Goal: Browse casually: Explore the website without a specific task or goal

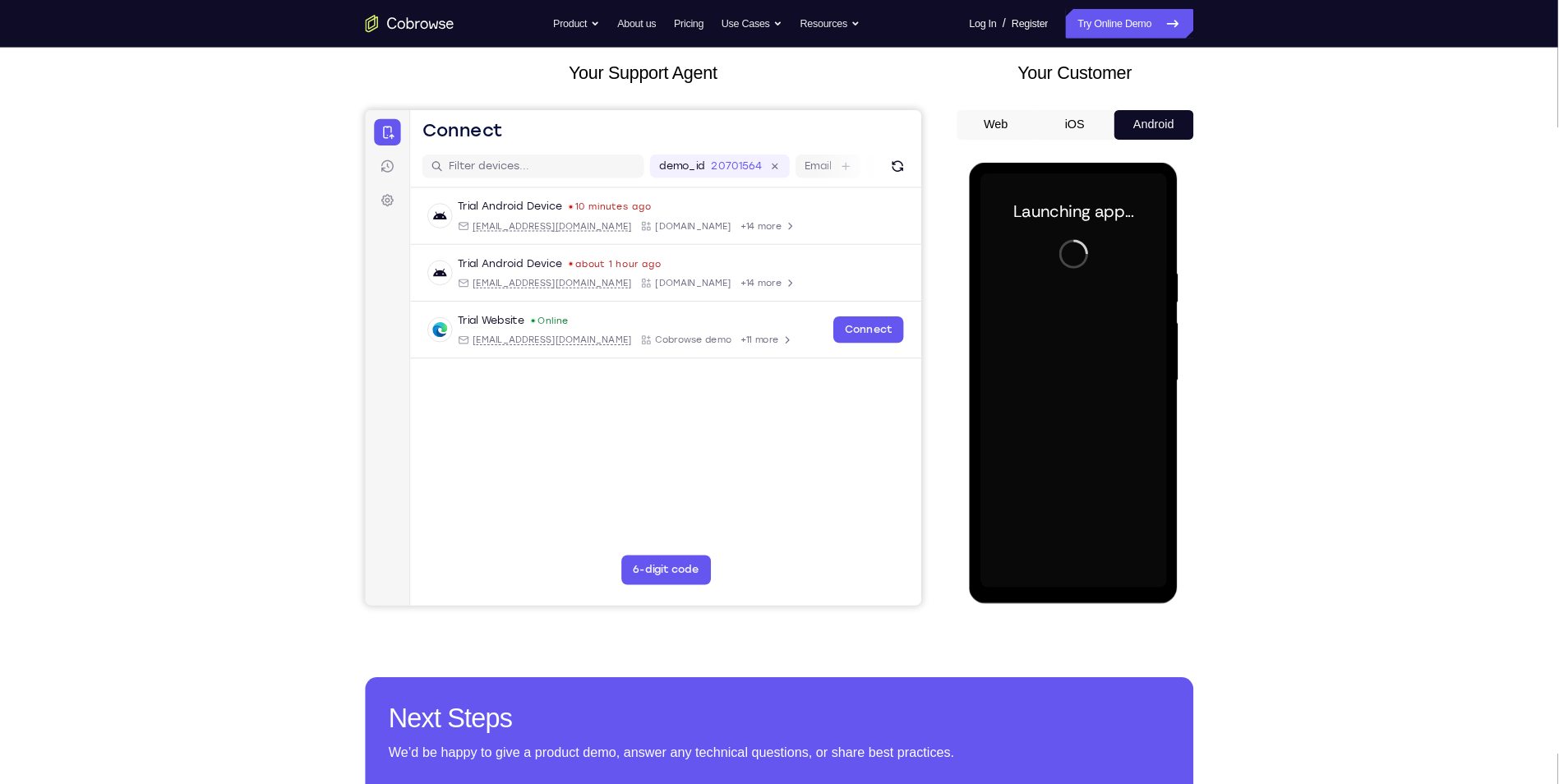
scroll to position [91, 0]
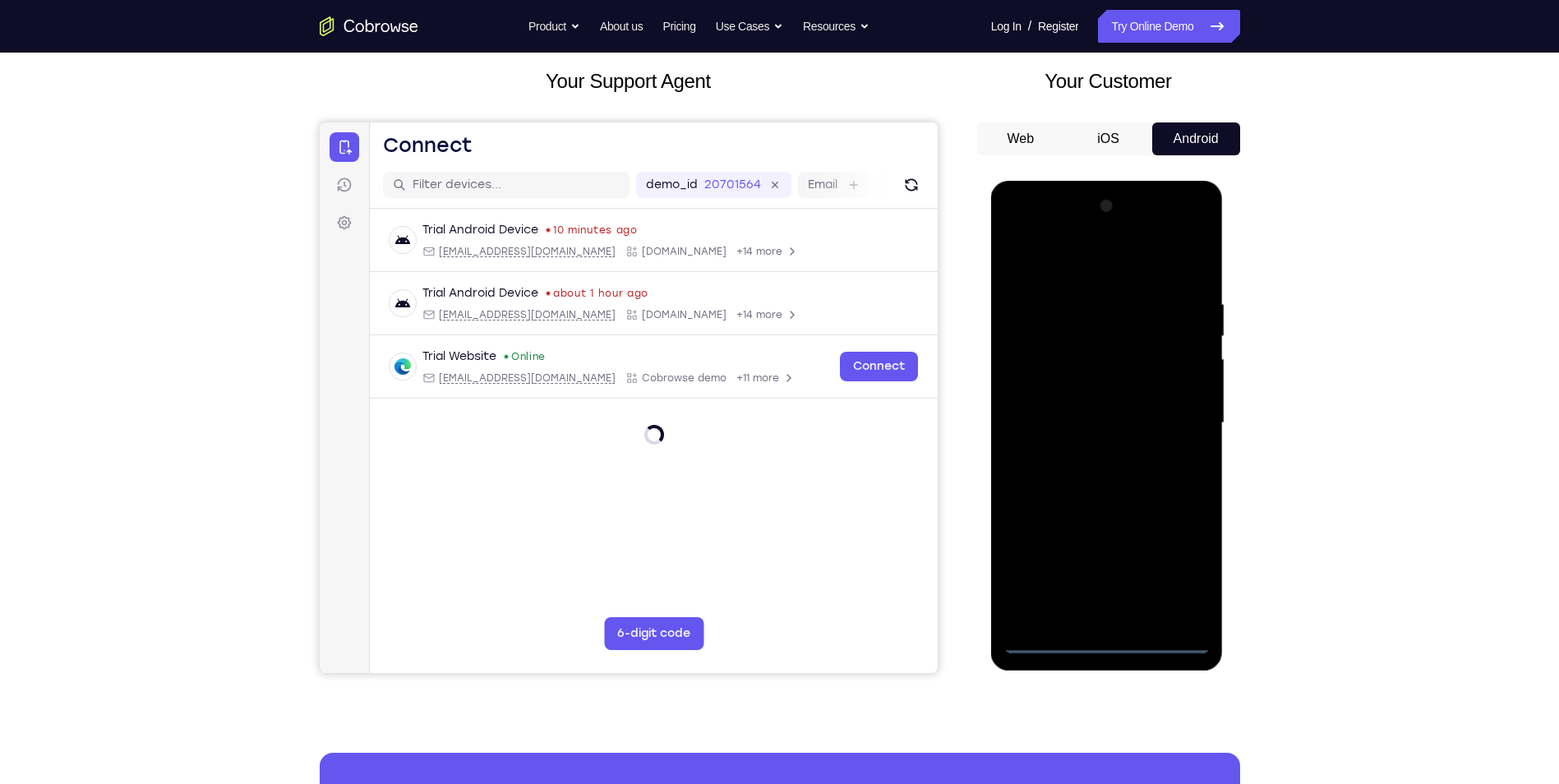
click at [1103, 635] on div at bounding box center [1107, 423] width 207 height 461
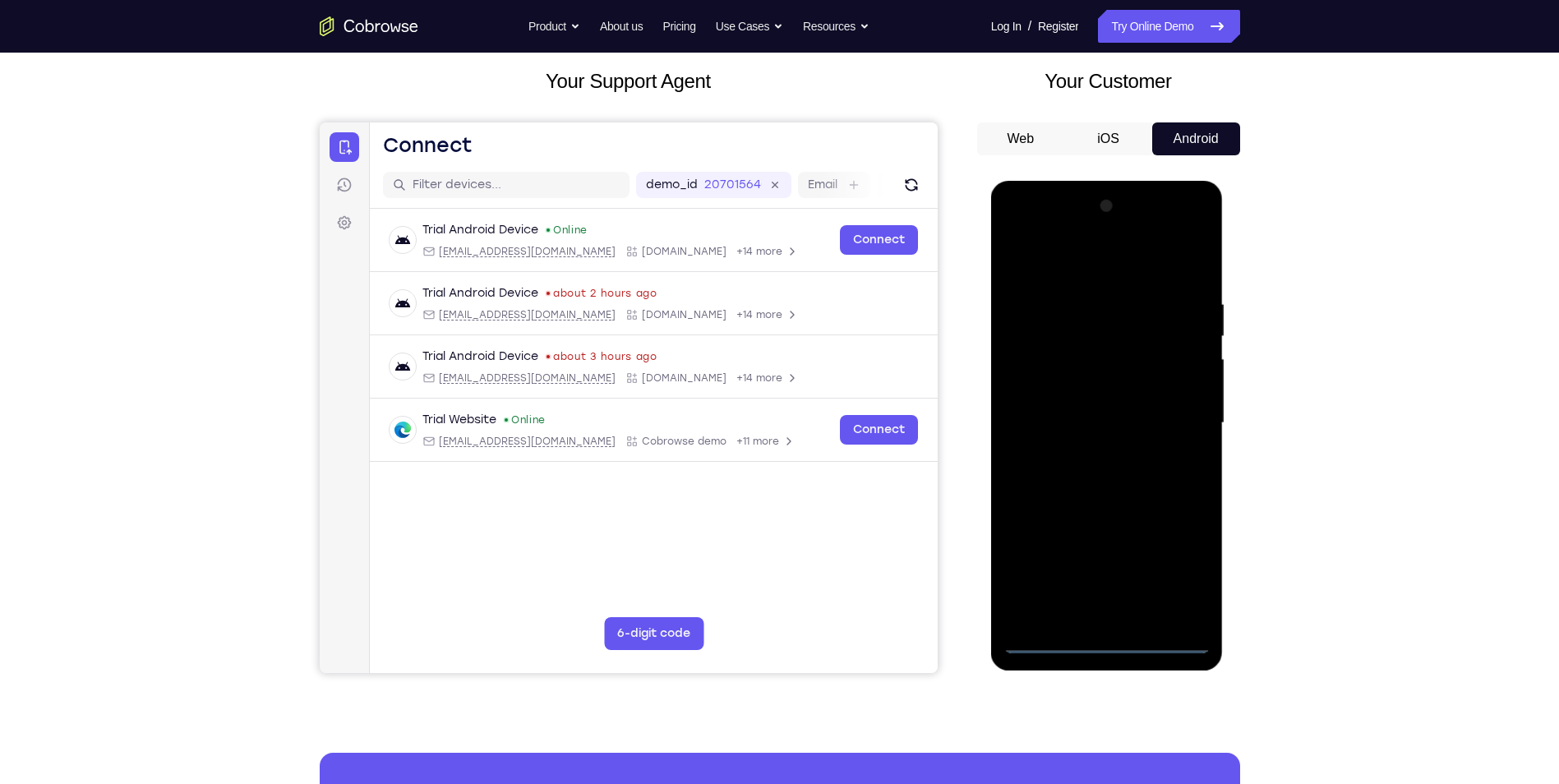
click at [1109, 642] on div at bounding box center [1107, 423] width 207 height 461
click at [1185, 573] on div at bounding box center [1107, 423] width 207 height 461
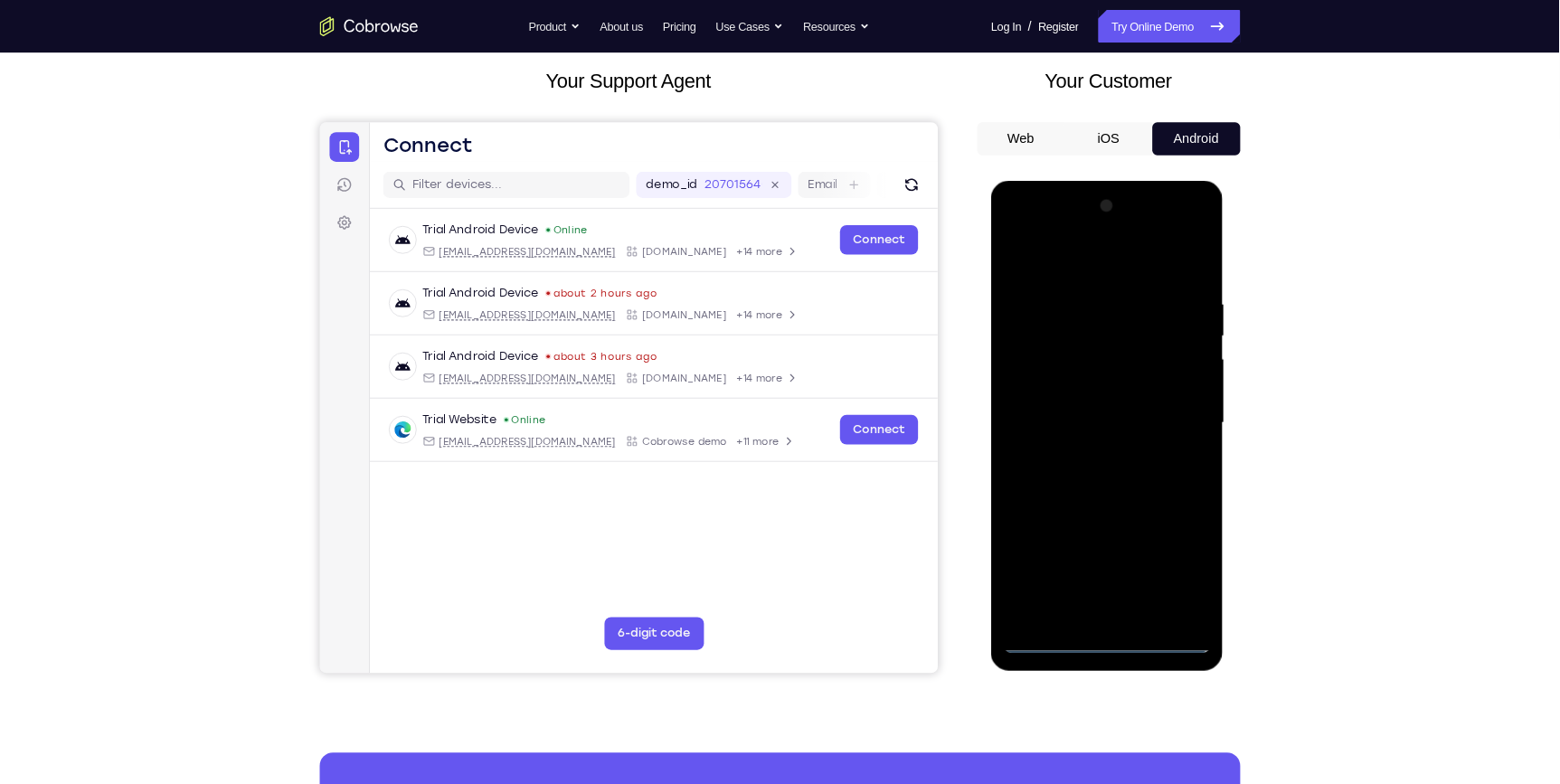
scroll to position [100, 0]
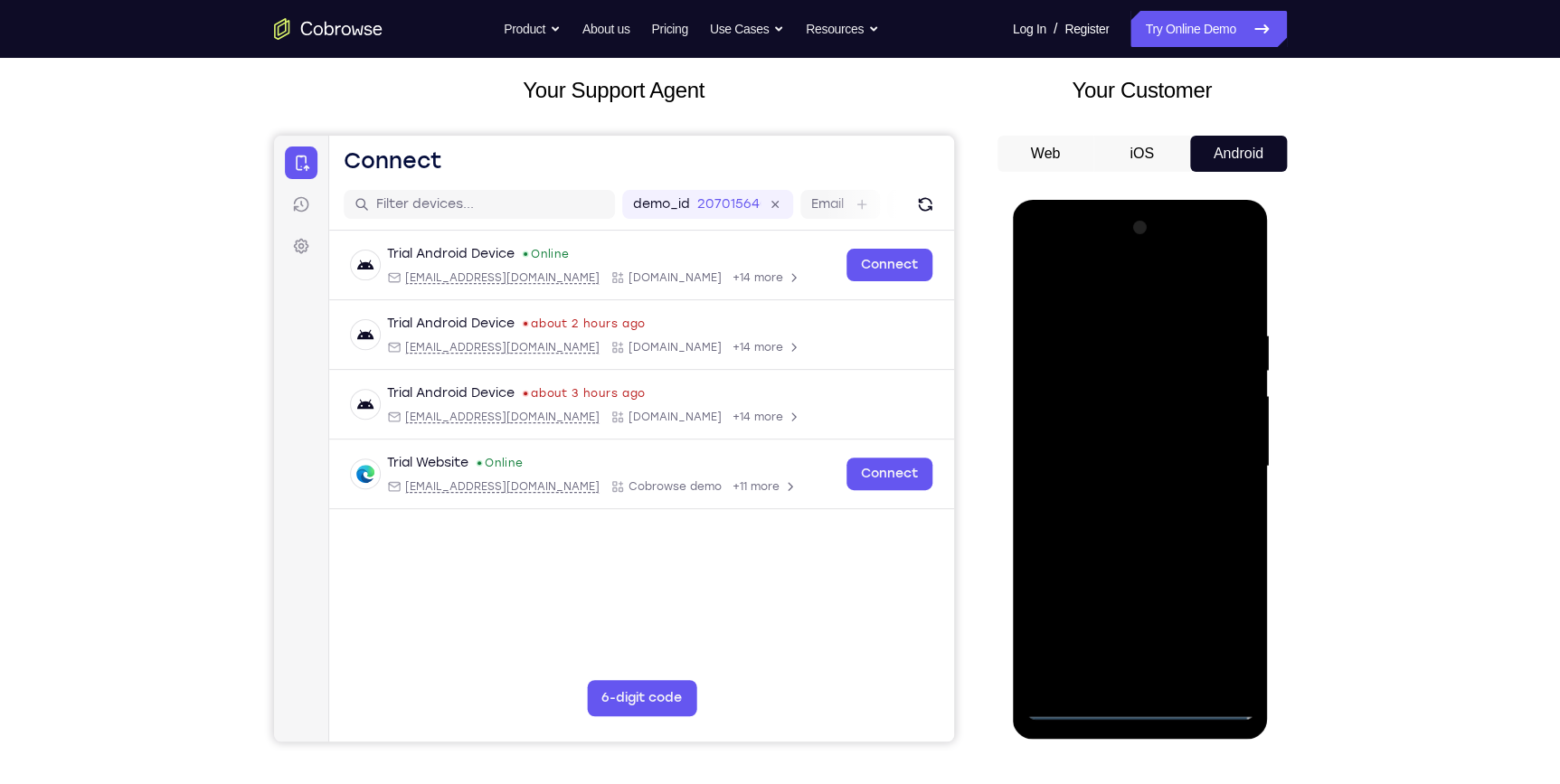
click at [1111, 293] on div at bounding box center [1140, 467] width 228 height 507
click at [1218, 454] on div at bounding box center [1140, 467] width 228 height 507
click at [1122, 500] on div at bounding box center [1140, 467] width 228 height 507
click at [1123, 444] on div at bounding box center [1140, 467] width 228 height 507
click at [1101, 464] on div at bounding box center [1140, 467] width 228 height 507
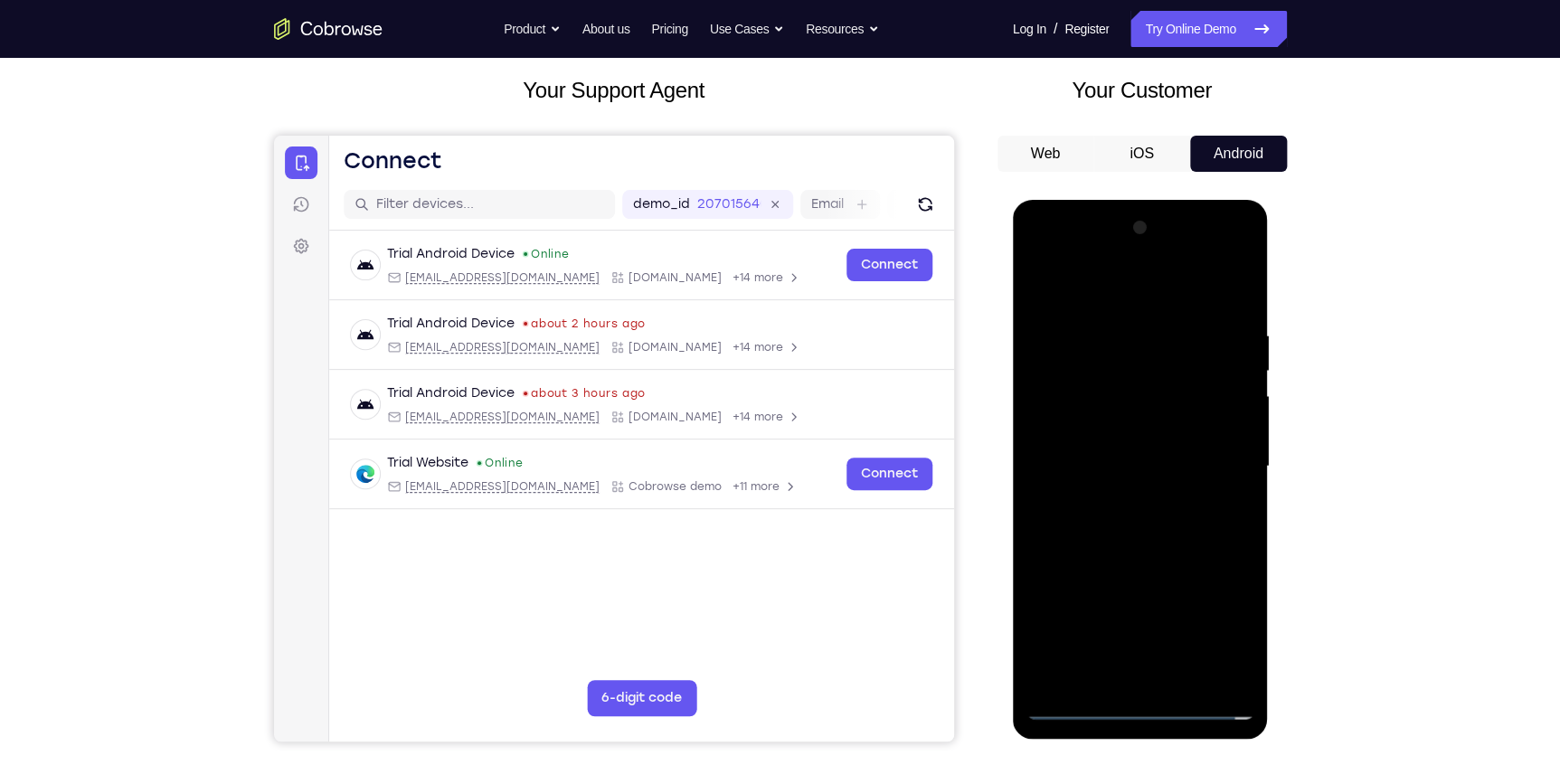
click at [1091, 527] on div at bounding box center [1140, 467] width 228 height 507
click at [1133, 519] on div at bounding box center [1140, 467] width 228 height 507
click at [1116, 529] on div at bounding box center [1140, 467] width 228 height 507
click at [1141, 548] on div at bounding box center [1140, 467] width 228 height 507
drag, startPoint x: 1118, startPoint y: 515, endPoint x: 1133, endPoint y: 717, distance: 202.6
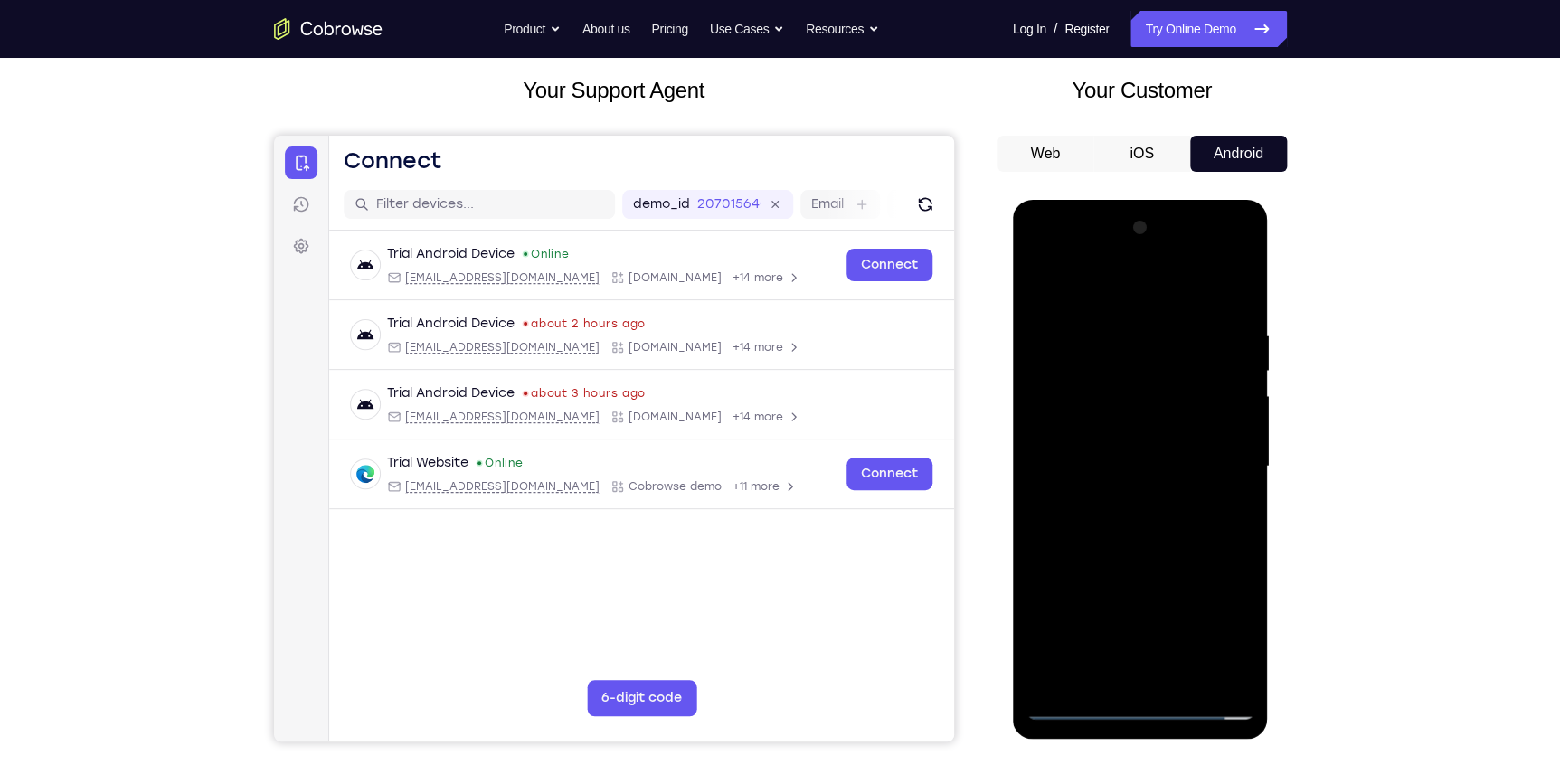
click at [1133, 717] on div at bounding box center [1140, 467] width 228 height 507
click at [1066, 367] on div at bounding box center [1140, 467] width 228 height 507
click at [1196, 345] on div at bounding box center [1140, 467] width 228 height 507
click at [1143, 569] on div at bounding box center [1140, 467] width 228 height 507
click at [1033, 288] on div at bounding box center [1140, 467] width 228 height 507
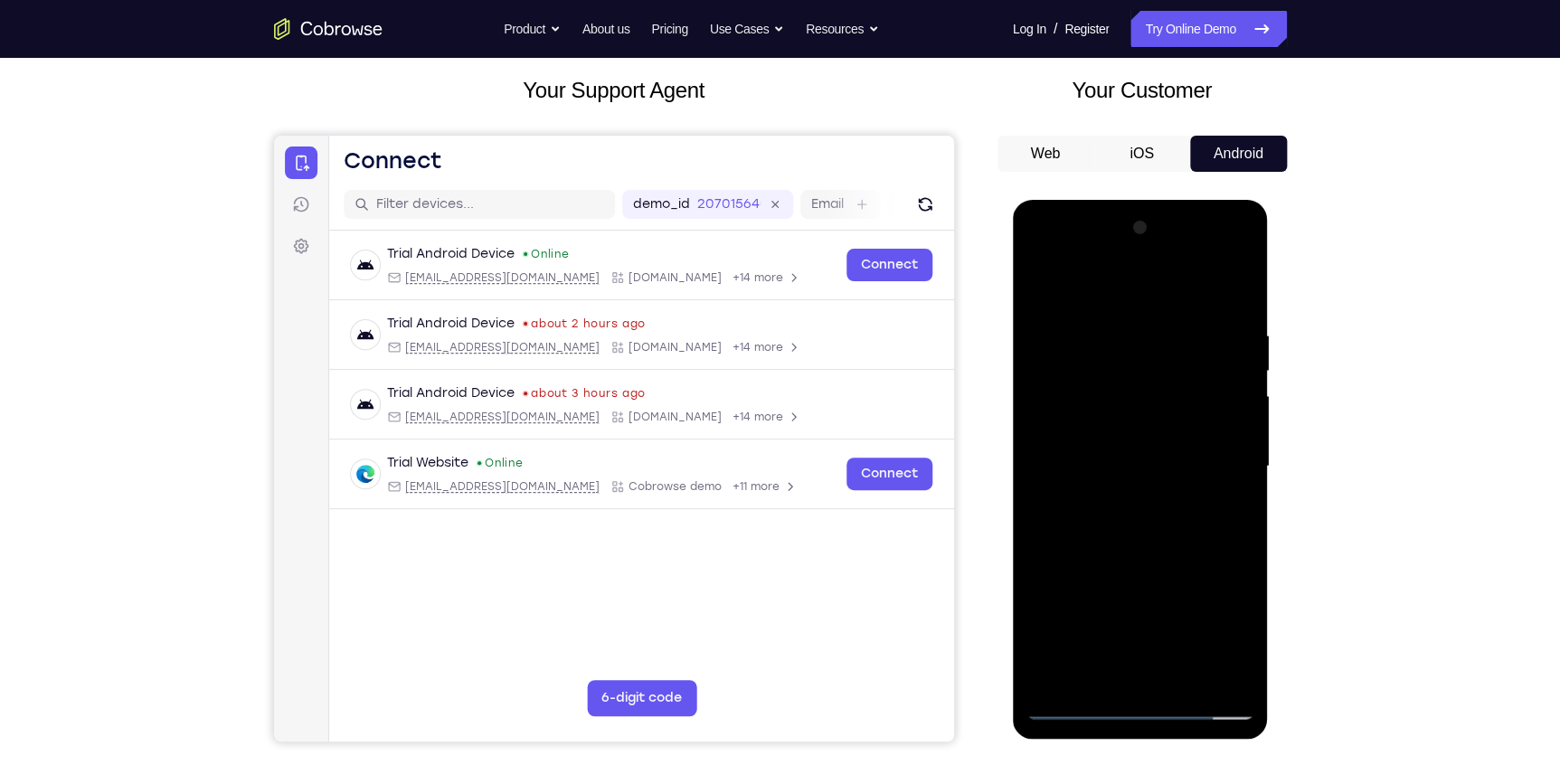
click at [1156, 490] on div at bounding box center [1140, 467] width 228 height 507
click at [1046, 288] on div at bounding box center [1140, 467] width 228 height 507
click at [1043, 288] on div at bounding box center [1140, 467] width 228 height 507
click at [1105, 252] on div at bounding box center [1140, 467] width 228 height 507
click at [1127, 249] on div at bounding box center [1140, 467] width 228 height 507
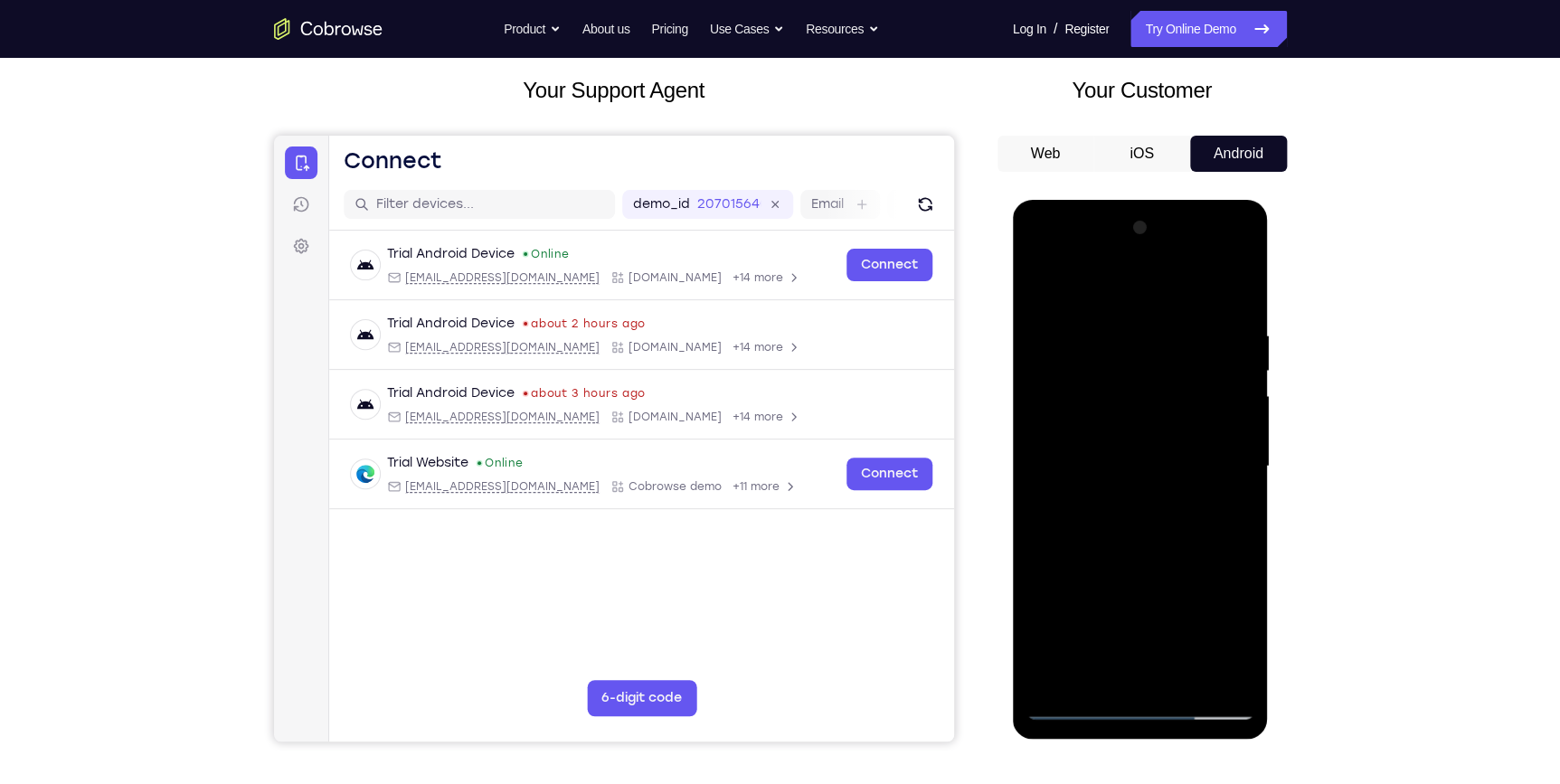
click at [1133, 469] on div at bounding box center [1140, 467] width 228 height 507
click at [1158, 486] on div at bounding box center [1140, 467] width 228 height 507
click at [1240, 251] on div at bounding box center [1140, 467] width 228 height 507
click at [1232, 593] on div at bounding box center [1140, 467] width 228 height 507
click at [1218, 287] on div at bounding box center [1140, 467] width 228 height 507
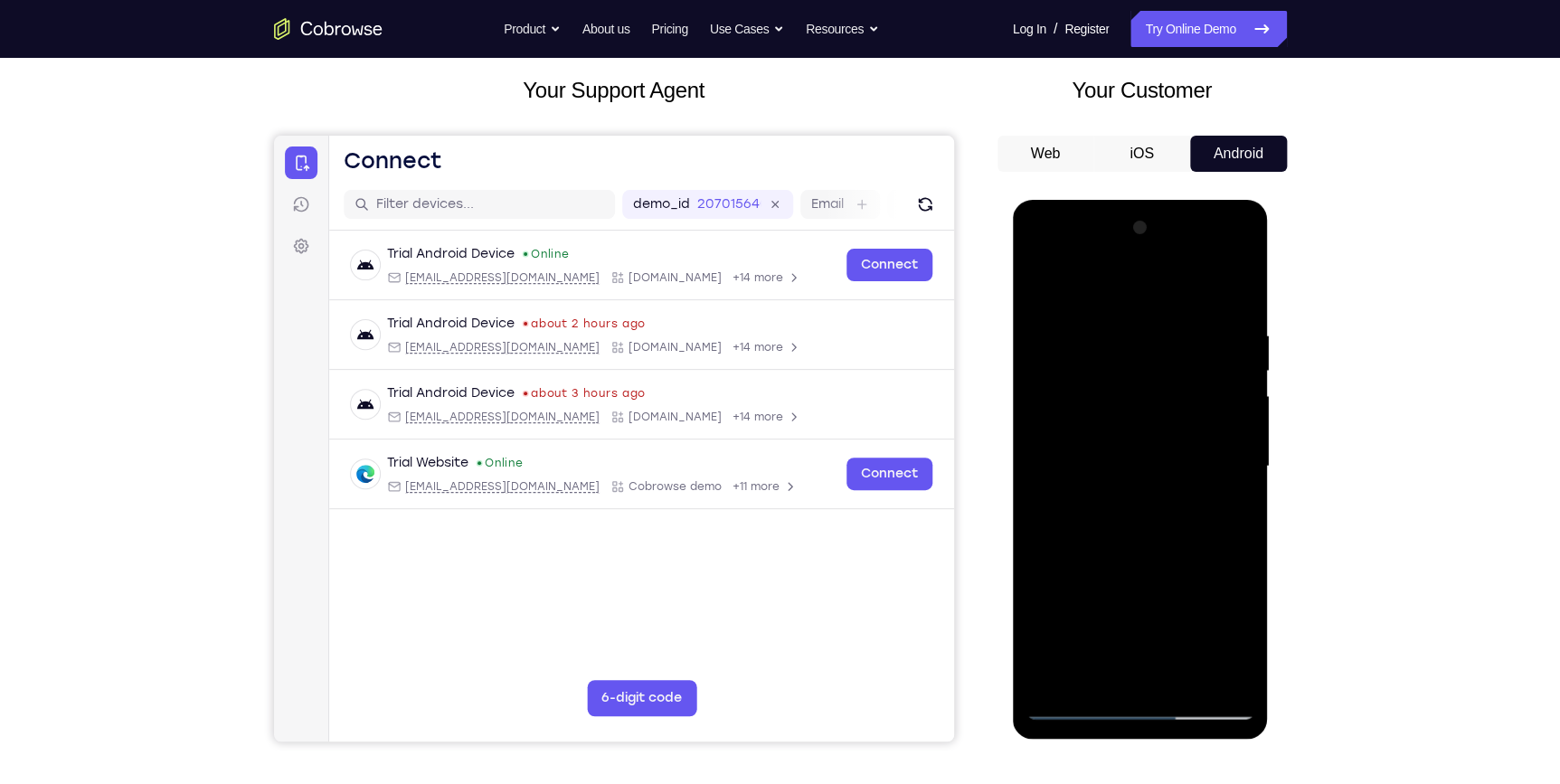
click at [1166, 345] on div at bounding box center [1140, 467] width 228 height 507
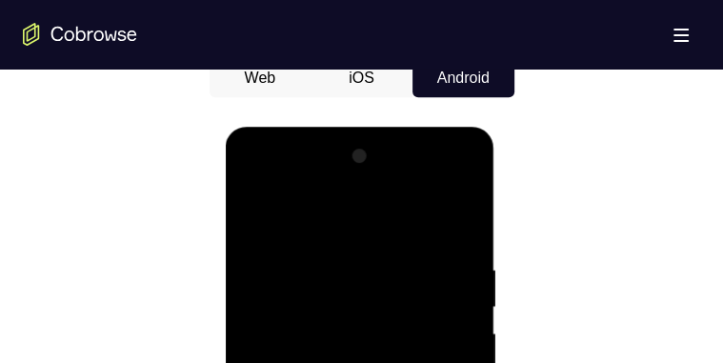
scroll to position [1020, 0]
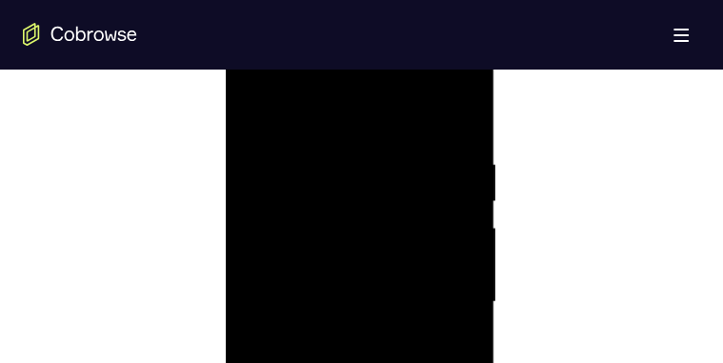
click at [393, 336] on div at bounding box center [360, 302] width 240 height 534
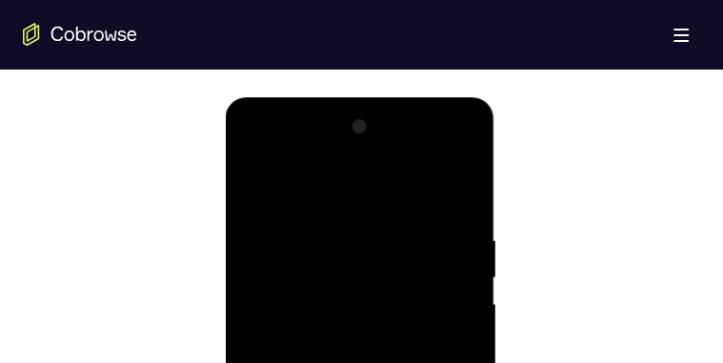
drag, startPoint x: 393, startPoint y: 183, endPoint x: 372, endPoint y: 297, distance: 116.4
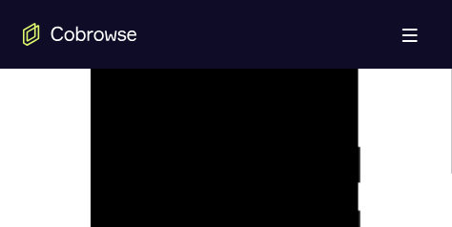
scroll to position [1039, 0]
drag, startPoint x: 247, startPoint y: 192, endPoint x: 252, endPoint y: 116, distance: 75.4
click at [252, 116] on div at bounding box center [224, 213] width 240 height 534
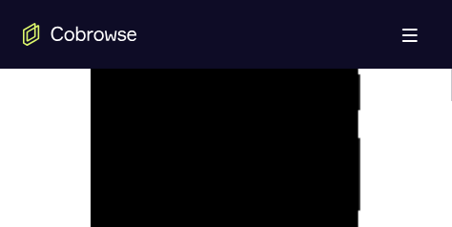
drag, startPoint x: 266, startPoint y: 185, endPoint x: 260, endPoint y: 111, distance: 73.6
click at [260, 111] on div at bounding box center [224, 213] width 240 height 534
drag, startPoint x: 245, startPoint y: 187, endPoint x: 249, endPoint y: 97, distance: 89.6
click at [249, 97] on div at bounding box center [224, 213] width 240 height 534
drag, startPoint x: 259, startPoint y: 169, endPoint x: 263, endPoint y: 120, distance: 48.7
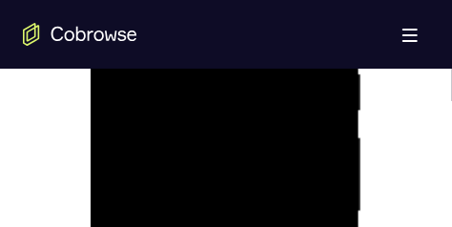
click at [261, 121] on div at bounding box center [224, 213] width 240 height 534
drag, startPoint x: 242, startPoint y: 171, endPoint x: 244, endPoint y: 131, distance: 39.1
click at [244, 131] on div at bounding box center [224, 213] width 240 height 534
drag, startPoint x: 243, startPoint y: 207, endPoint x: 242, endPoint y: 240, distance: 33.4
click at [242, 240] on div at bounding box center [224, 213] width 240 height 534
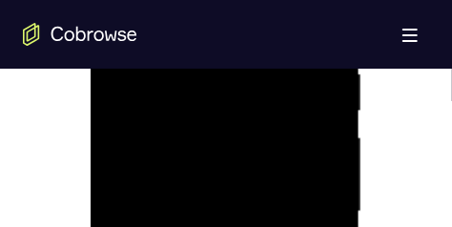
click at [142, 105] on div at bounding box center [224, 213] width 240 height 534
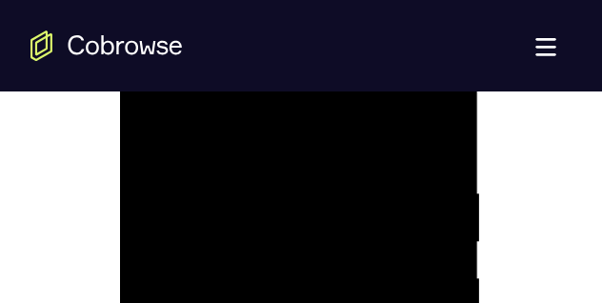
scroll to position [19, 0]
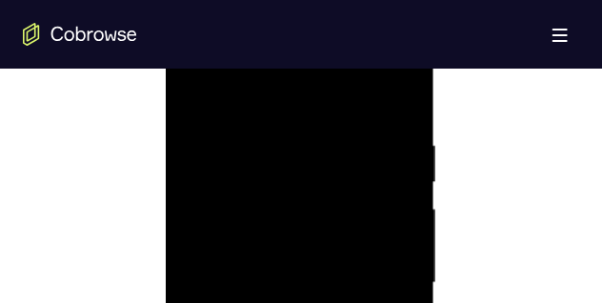
click at [303, 128] on div at bounding box center [299, 283] width 240 height 534
drag, startPoint x: 301, startPoint y: 121, endPoint x: 436, endPoint y: 194, distance: 153.9
click at [436, 194] on html "Online web based iOS Simulators and Android Emulators. Run iPhone, iPad, Mobile…" at bounding box center [301, 288] width 272 height 572
drag, startPoint x: 286, startPoint y: 112, endPoint x: 282, endPoint y: 254, distance: 142.0
click at [282, 254] on div at bounding box center [299, 283] width 240 height 534
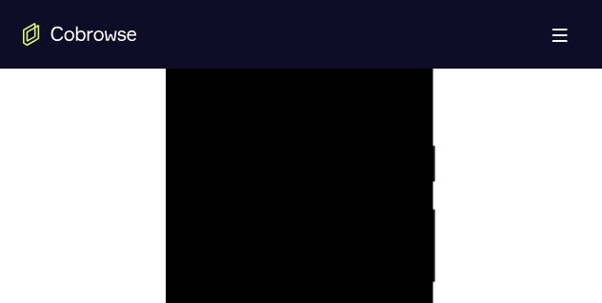
click at [334, 94] on div at bounding box center [299, 283] width 240 height 534
drag, startPoint x: 360, startPoint y: 200, endPoint x: 270, endPoint y: 197, distance: 90.6
click at [270, 197] on div at bounding box center [299, 220] width 240 height 534
click at [254, 161] on div at bounding box center [299, 220] width 240 height 534
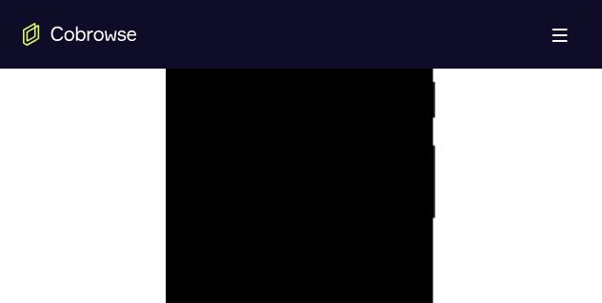
drag, startPoint x: 393, startPoint y: 168, endPoint x: 62, endPoint y: 181, distance: 331.8
click at [165, 181] on html "Online web based iOS Simulators and Android Emulators. Run iPhone, iPad, Mobile…" at bounding box center [301, 225] width 272 height 572
drag, startPoint x: 363, startPoint y: 235, endPoint x: 266, endPoint y: 60, distance: 200.4
click at [266, 60] on div at bounding box center [299, 220] width 240 height 534
click at [315, 179] on div at bounding box center [299, 220] width 240 height 534
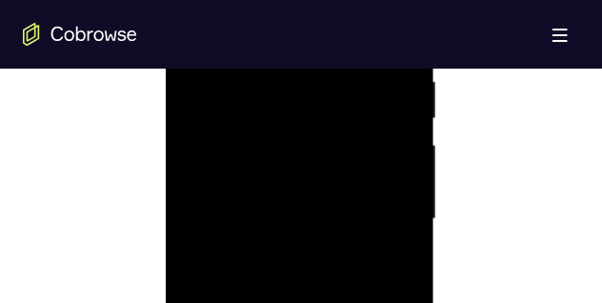
drag, startPoint x: 327, startPoint y: 227, endPoint x: 411, endPoint y: 110, distance: 144.1
click at [408, 111] on div at bounding box center [299, 220] width 240 height 534
drag, startPoint x: 313, startPoint y: 207, endPoint x: 285, endPoint y: 35, distance: 173.7
click at [285, 35] on div at bounding box center [299, 220] width 240 height 534
drag, startPoint x: 288, startPoint y: 120, endPoint x: 606, endPoint y: 179, distance: 323.7
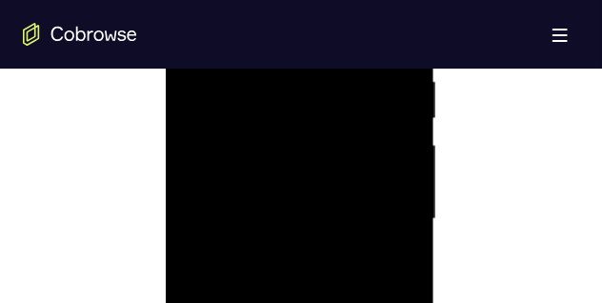
click at [436, 179] on html "Online web based iOS Simulators and Android Emulators. Run iPhone, iPad, Mobile…" at bounding box center [301, 225] width 272 height 572
drag, startPoint x: 407, startPoint y: 115, endPoint x: 367, endPoint y: 291, distance: 179.8
click at [373, 319] on div at bounding box center [299, 220] width 240 height 534
drag, startPoint x: 397, startPoint y: 118, endPoint x: 398, endPoint y: 181, distance: 62.9
click at [399, 191] on div at bounding box center [299, 220] width 240 height 534
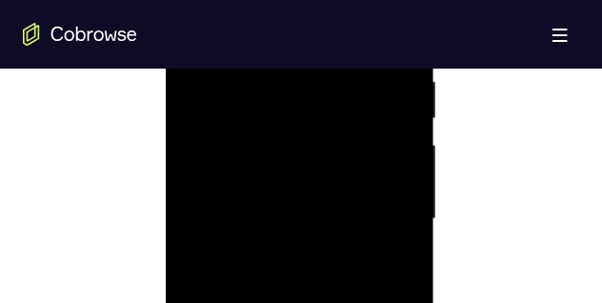
drag, startPoint x: 382, startPoint y: 102, endPoint x: 365, endPoint y: 277, distance: 176.1
click at [365, 280] on div at bounding box center [299, 220] width 240 height 534
drag, startPoint x: 357, startPoint y: 115, endPoint x: 374, endPoint y: 320, distance: 205.6
click at [374, 320] on div at bounding box center [299, 220] width 240 height 534
drag, startPoint x: 353, startPoint y: 118, endPoint x: 361, endPoint y: 260, distance: 142.2
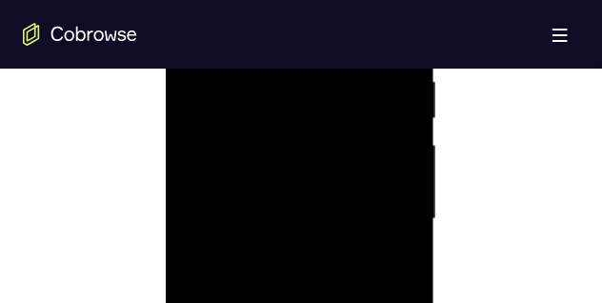
click at [361, 257] on div at bounding box center [299, 220] width 240 height 534
click at [360, 303] on div at bounding box center [299, 220] width 240 height 534
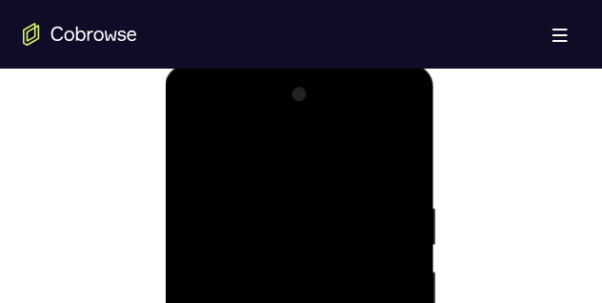
drag, startPoint x: 389, startPoint y: 178, endPoint x: 196, endPoint y: 171, distance: 192.6
click at [203, 171] on div at bounding box center [299, 252] width 240 height 534
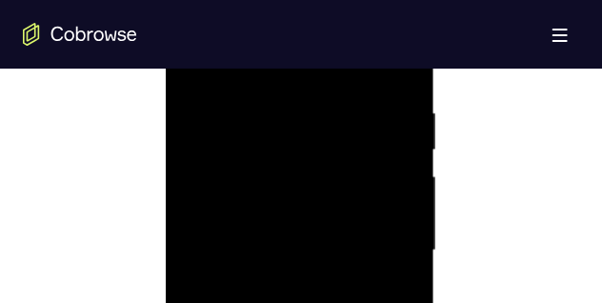
drag, startPoint x: 387, startPoint y: 174, endPoint x: 205, endPoint y: 173, distance: 182.0
click at [204, 174] on div at bounding box center [299, 252] width 240 height 534
drag, startPoint x: 395, startPoint y: 96, endPoint x: 164, endPoint y: 106, distance: 231.7
click at [165, 106] on html "Online web based iOS Simulators and Android Emulators. Run iPhone, iPad, Mobile…" at bounding box center [301, 256] width 272 height 572
drag, startPoint x: 259, startPoint y: 226, endPoint x: 426, endPoint y: 163, distance: 178.2
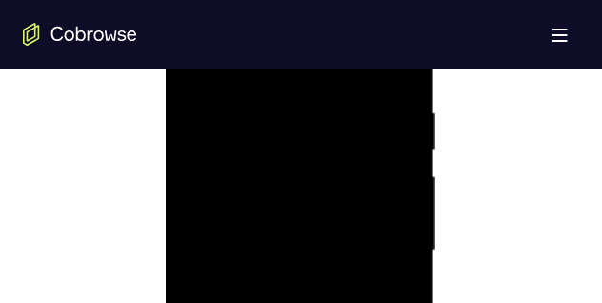
click at [426, 163] on div at bounding box center [300, 254] width 270 height 568
drag, startPoint x: 221, startPoint y: 259, endPoint x: 441, endPoint y: 157, distance: 242.5
click at [436, 157] on html "Online web based iOS Simulators and Android Emulators. Run iPhone, iPad, Mobile…" at bounding box center [301, 256] width 272 height 572
drag, startPoint x: 293, startPoint y: 252, endPoint x: 144, endPoint y: 296, distance: 156.1
click at [165, 296] on html "Online web based iOS Simulators and Android Emulators. Run iPhone, iPad, Mobile…" at bounding box center [301, 256] width 272 height 572
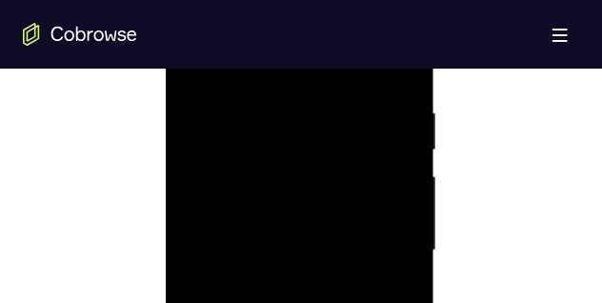
drag, startPoint x: 385, startPoint y: 141, endPoint x: 151, endPoint y: 299, distance: 282.0
click at [165, 299] on html "Online web based iOS Simulators and Android Emulators. Run iPhone, iPad, Mobile…" at bounding box center [301, 256] width 272 height 572
drag, startPoint x: 333, startPoint y: 180, endPoint x: 260, endPoint y: 272, distance: 116.7
click at [260, 272] on div at bounding box center [299, 252] width 240 height 534
drag, startPoint x: 354, startPoint y: 82, endPoint x: 337, endPoint y: 146, distance: 66.1
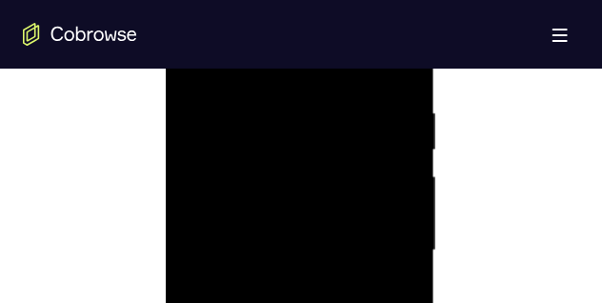
click at [337, 146] on div at bounding box center [299, 252] width 240 height 534
click at [352, 70] on div at bounding box center [299, 252] width 240 height 534
drag, startPoint x: 312, startPoint y: 259, endPoint x: 316, endPoint y: 94, distance: 164.9
click at [316, 94] on div at bounding box center [299, 252] width 240 height 534
drag, startPoint x: 311, startPoint y: 276, endPoint x: 330, endPoint y: 101, distance: 176.3
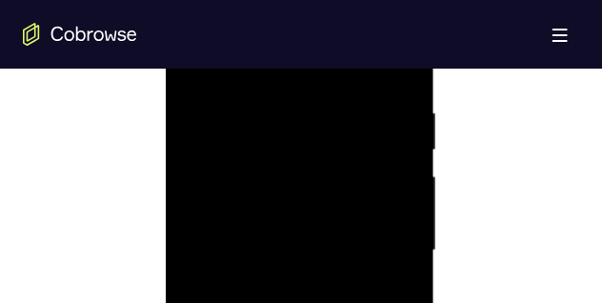
click at [330, 103] on div at bounding box center [299, 252] width 240 height 534
drag, startPoint x: 308, startPoint y: 267, endPoint x: 326, endPoint y: 101, distance: 166.8
click at [326, 101] on div at bounding box center [299, 252] width 240 height 534
drag, startPoint x: 318, startPoint y: 176, endPoint x: 319, endPoint y: 137, distance: 39.1
click at [319, 139] on div at bounding box center [299, 252] width 240 height 534
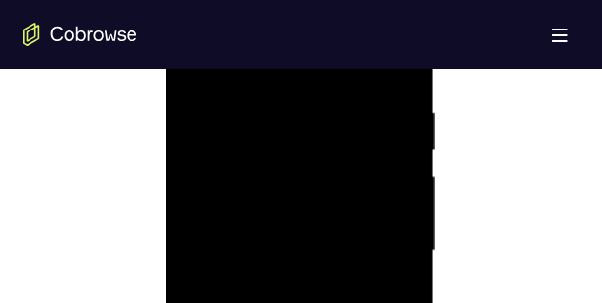
drag, startPoint x: 329, startPoint y: 256, endPoint x: 329, endPoint y: 187, distance: 69.6
click at [329, 187] on div at bounding box center [299, 252] width 240 height 534
drag, startPoint x: 326, startPoint y: 251, endPoint x: 326, endPoint y: 155, distance: 95.3
click at [326, 156] on div at bounding box center [299, 252] width 240 height 534
drag, startPoint x: 330, startPoint y: 260, endPoint x: 328, endPoint y: 164, distance: 96.2
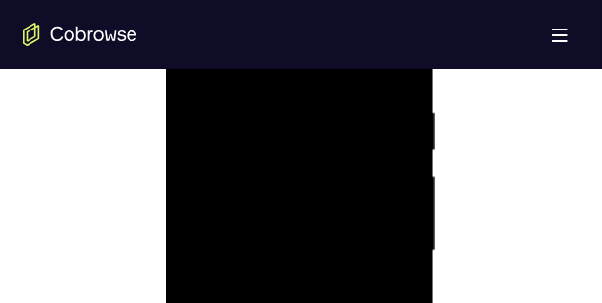
click at [328, 167] on div at bounding box center [299, 252] width 240 height 534
drag, startPoint x: 330, startPoint y: 264, endPoint x: 335, endPoint y: 150, distance: 114.5
click at [335, 151] on div at bounding box center [299, 252] width 240 height 534
drag, startPoint x: 350, startPoint y: 256, endPoint x: 353, endPoint y: 236, distance: 20.4
click at [353, 236] on div at bounding box center [299, 252] width 240 height 534
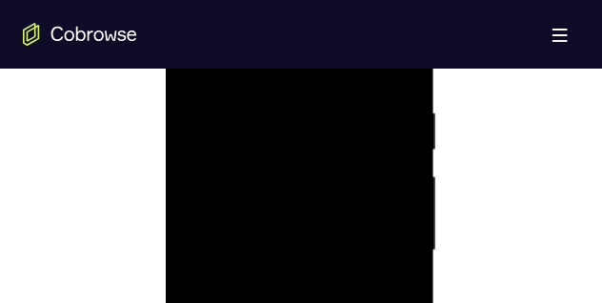
click at [353, 229] on div at bounding box center [299, 252] width 240 height 534
